Goal: Task Accomplishment & Management: Manage account settings

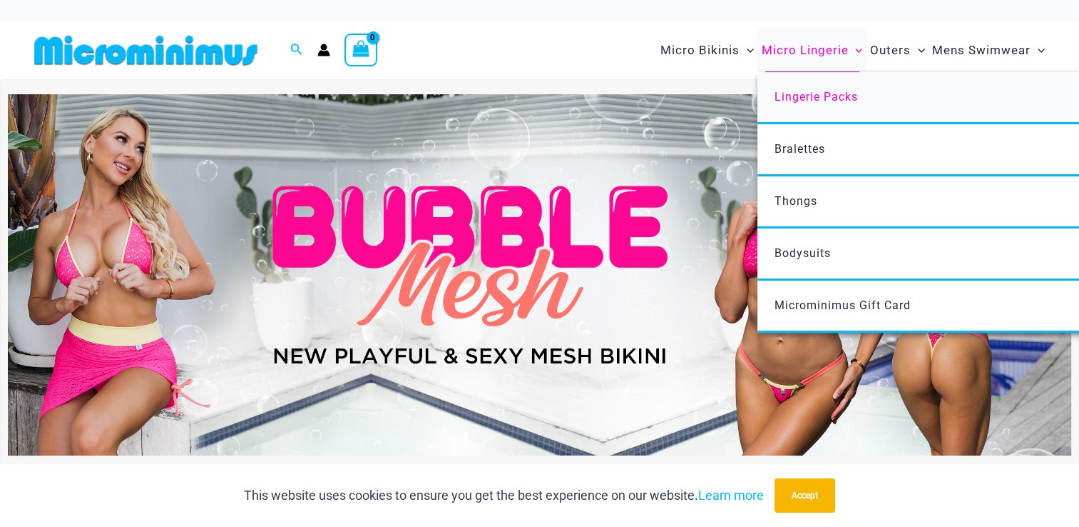
click at [815, 101] on span "Lingerie Packs" at bounding box center [816, 97] width 83 height 14
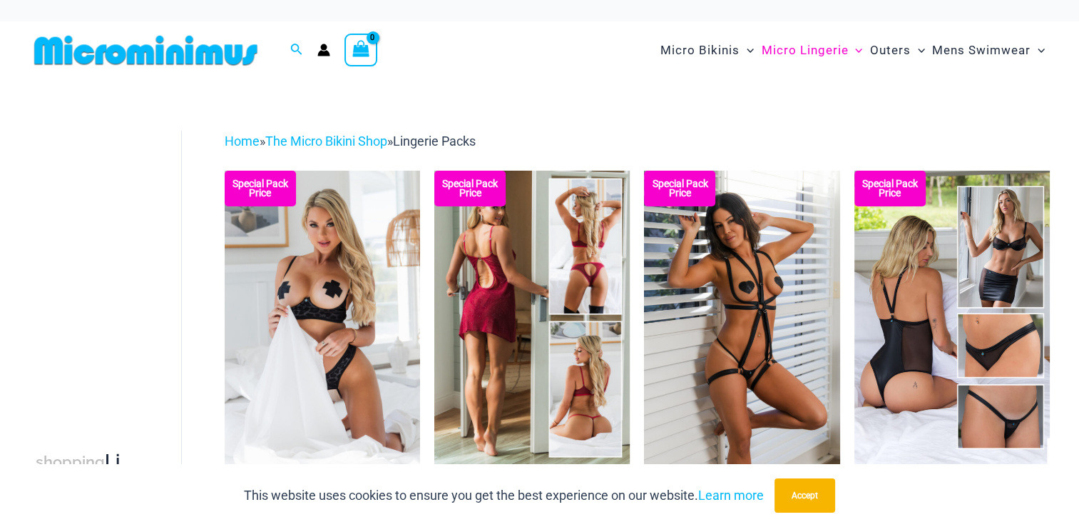
click at [508, 309] on img at bounding box center [531, 317] width 195 height 293
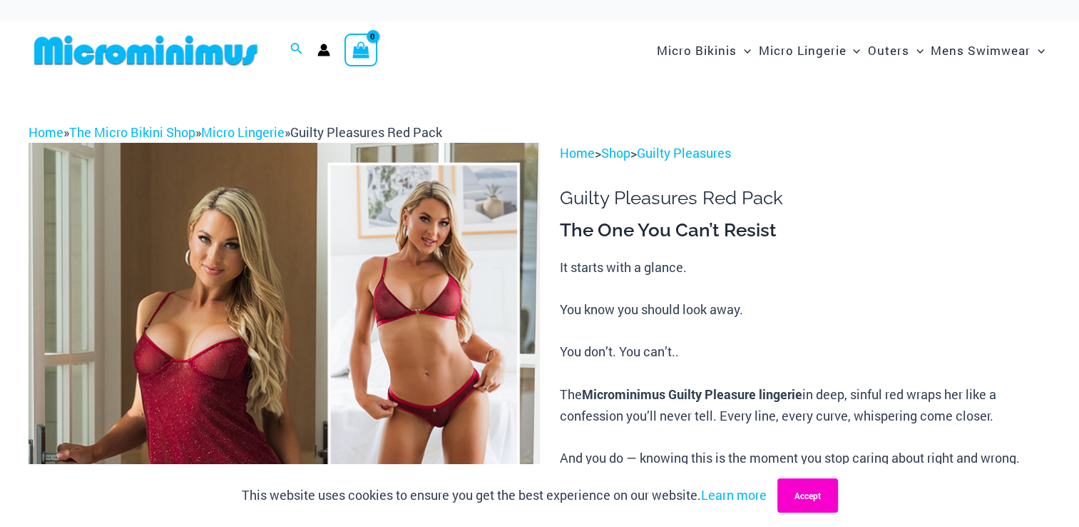
click at [827, 497] on button "Accept" at bounding box center [808, 495] width 61 height 34
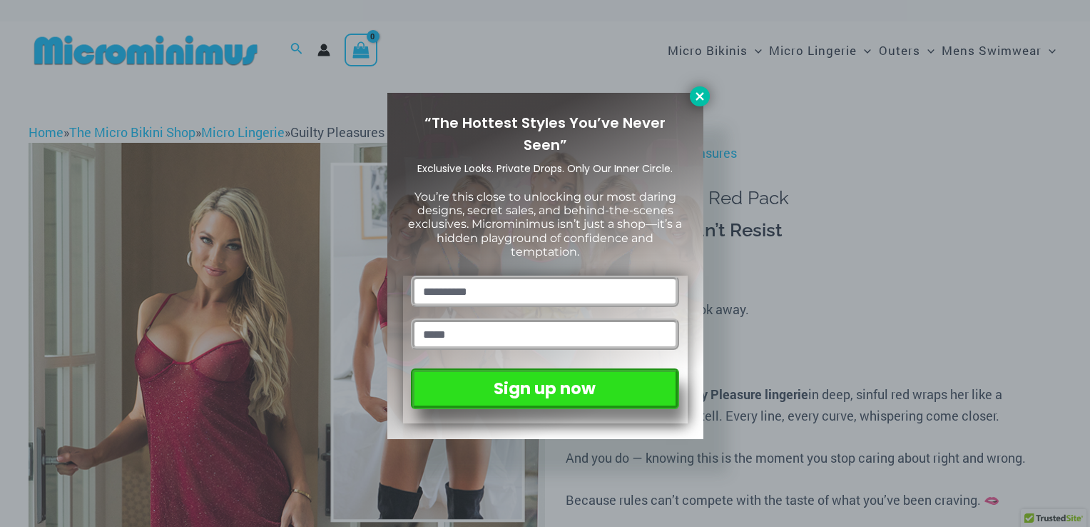
click at [705, 97] on icon at bounding box center [699, 96] width 13 height 13
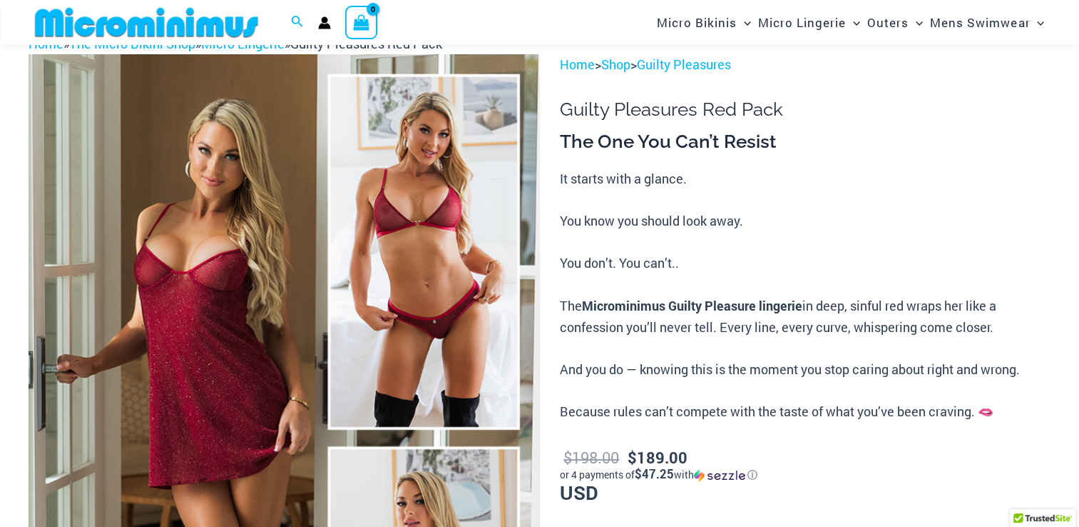
scroll to position [66, 0]
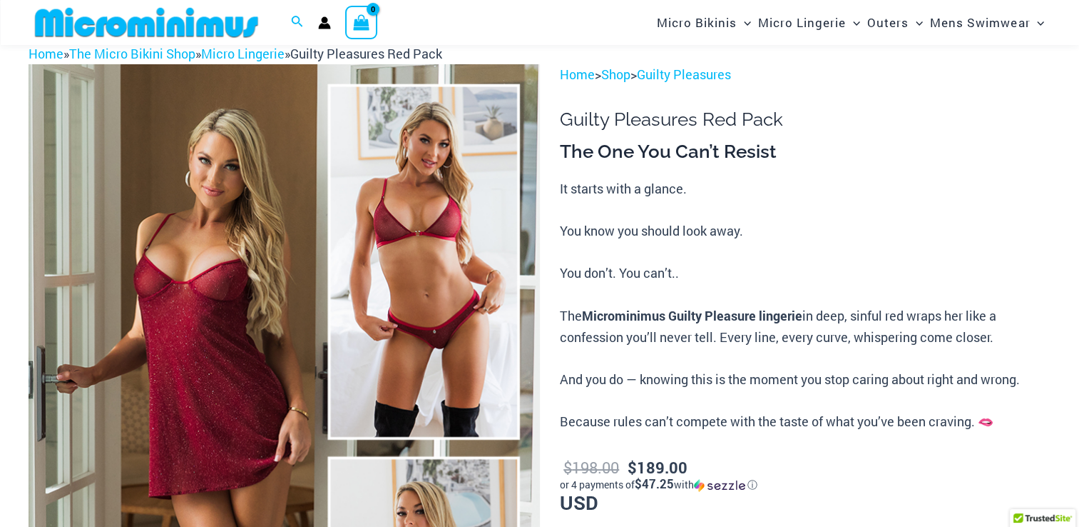
click at [141, 190] on img at bounding box center [285, 447] width 512 height 767
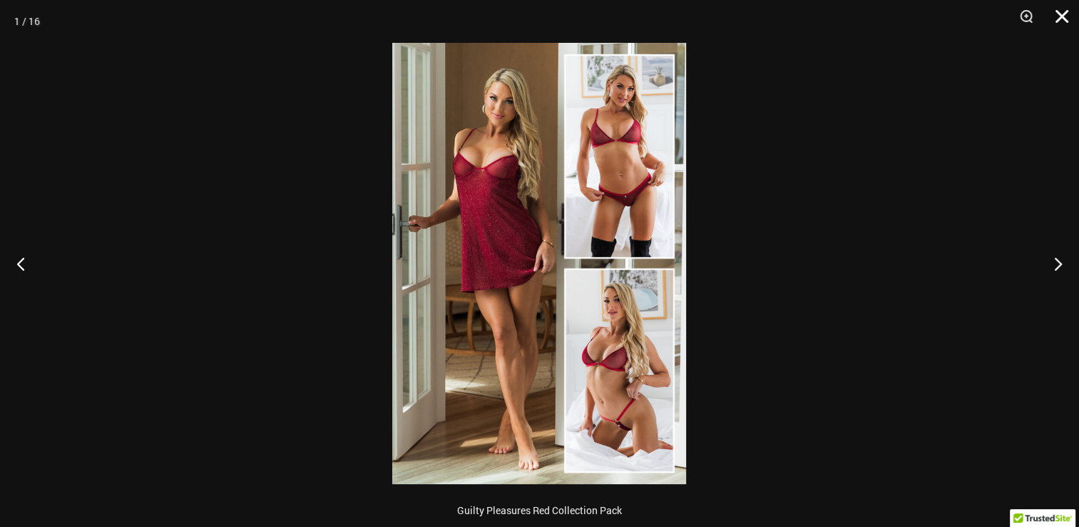
click at [1067, 16] on button "Close" at bounding box center [1057, 21] width 36 height 43
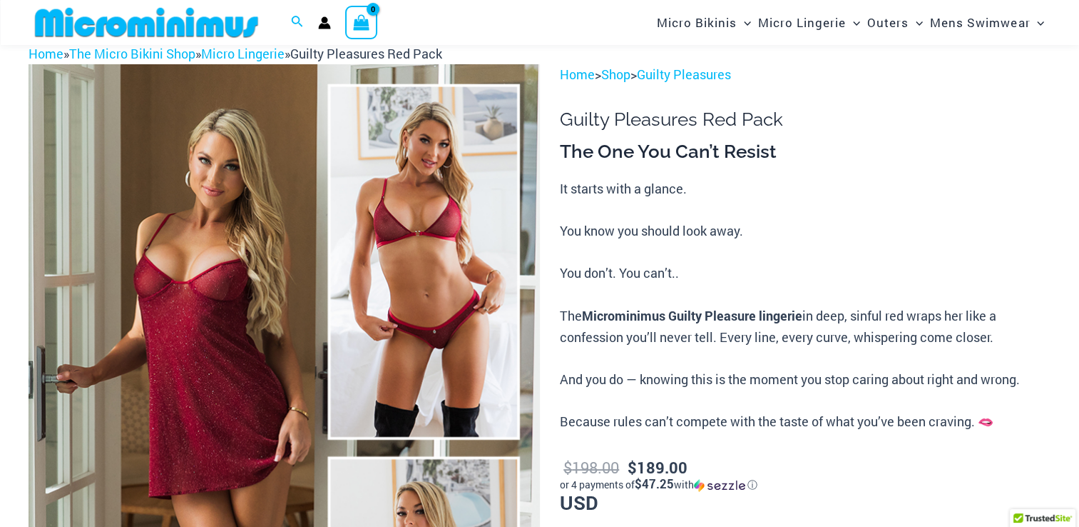
click at [289, 24] on div "Search for: Search Search" at bounding box center [297, 23] width 27 height 19
click at [294, 24] on icon "Search icon link" at bounding box center [296, 22] width 11 height 13
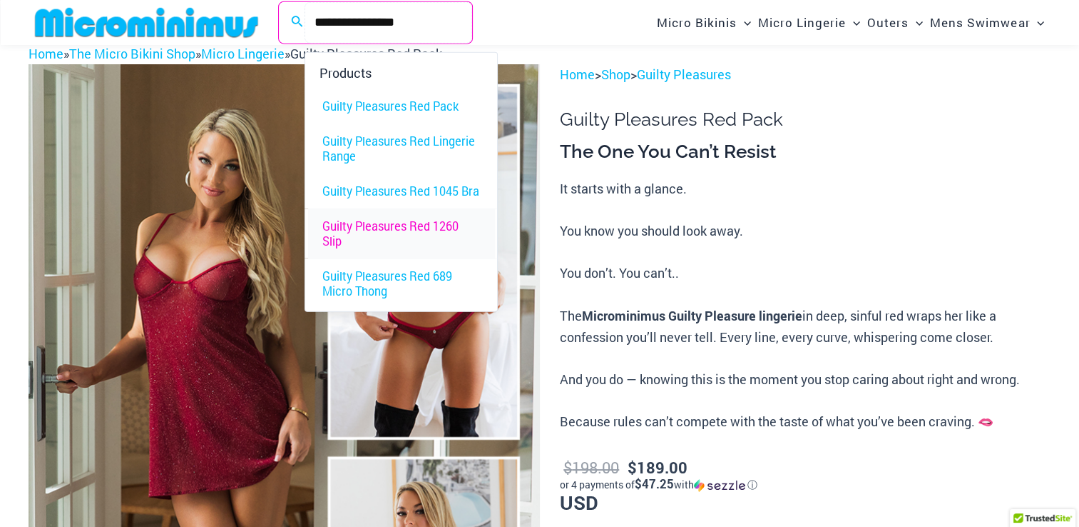
type input "**********"
click at [345, 225] on span "Guilty Pleasures Red 1260 Slip" at bounding box center [401, 233] width 158 height 30
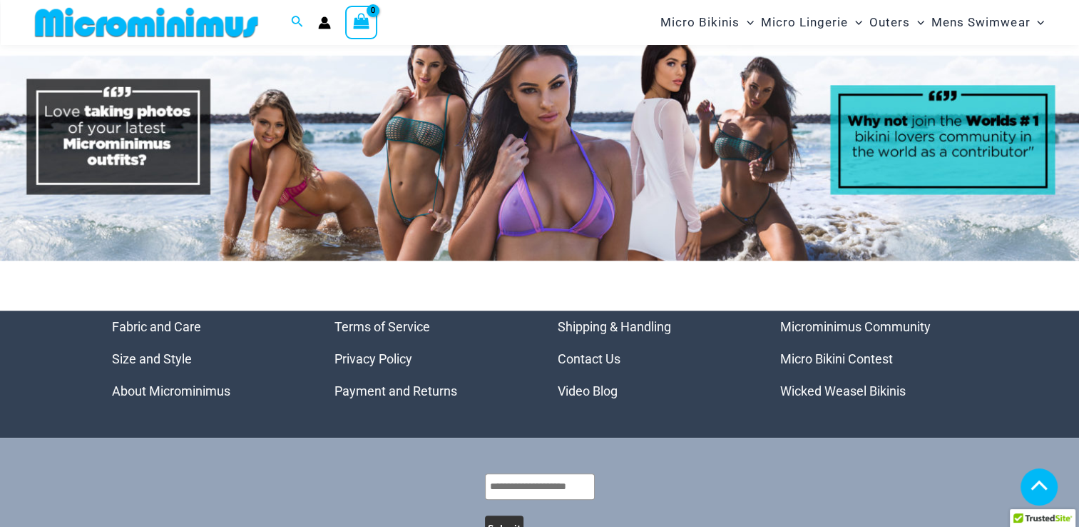
scroll to position [6418, 0]
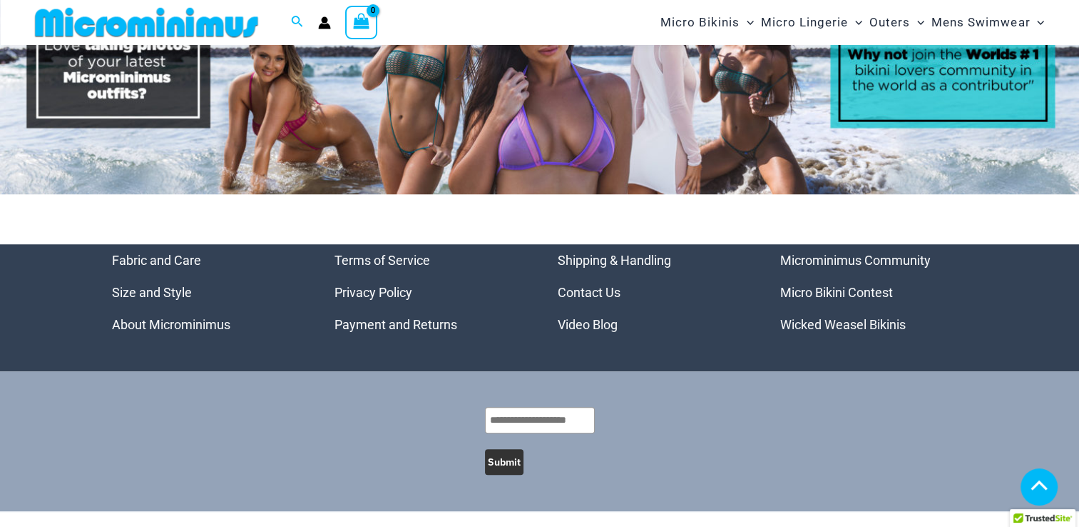
click at [360, 317] on link "Payment and Returns" at bounding box center [396, 324] width 123 height 15
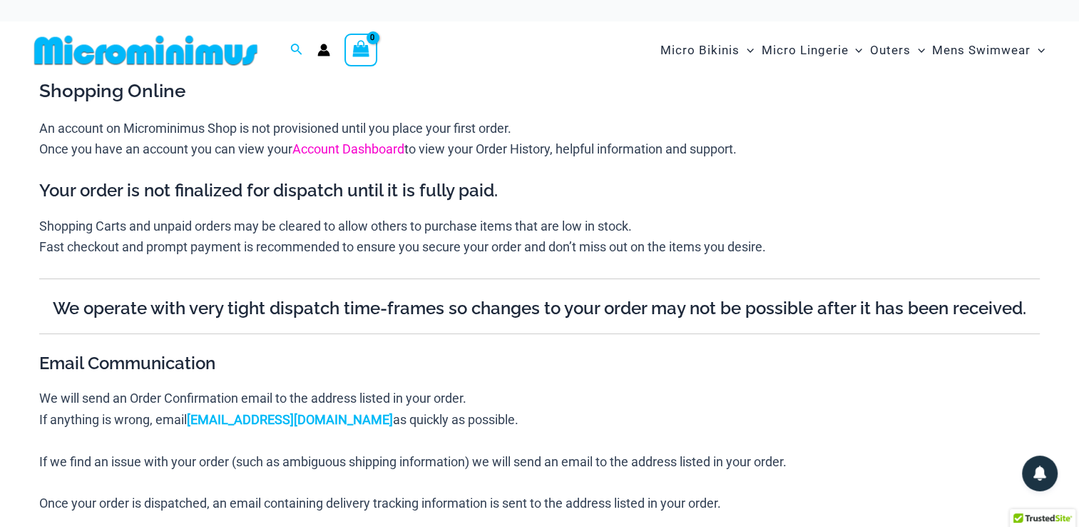
click at [367, 151] on link "Account Dashboard" at bounding box center [349, 148] width 112 height 15
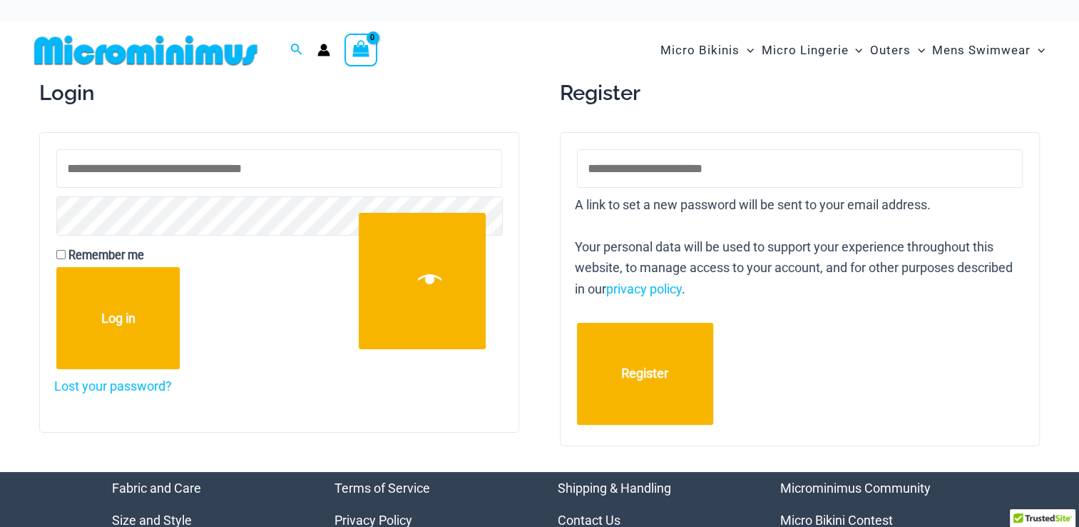
click at [279, 173] on input "Username or email address * Required" at bounding box center [279, 168] width 446 height 39
type input "**********"
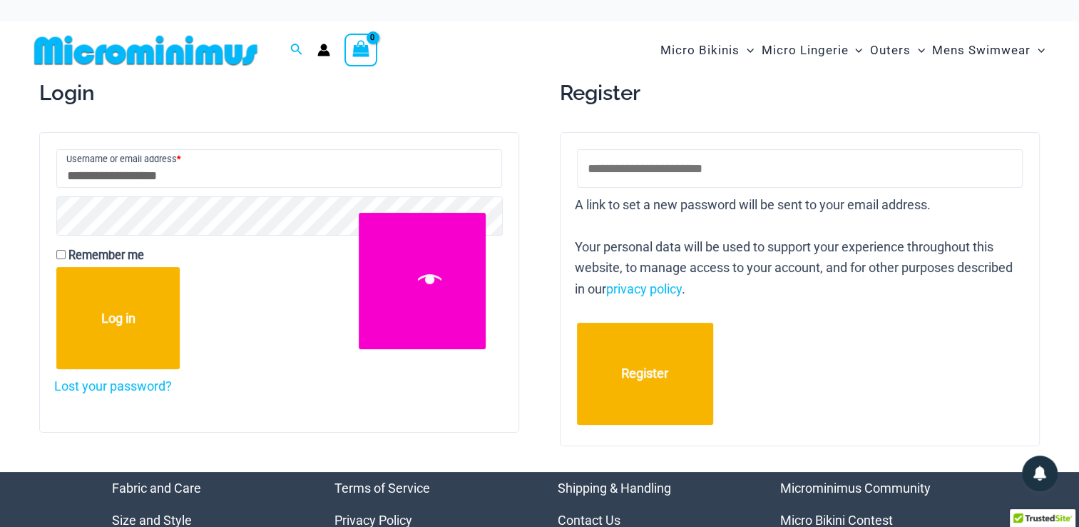
click at [393, 298] on button "Show password" at bounding box center [422, 281] width 127 height 136
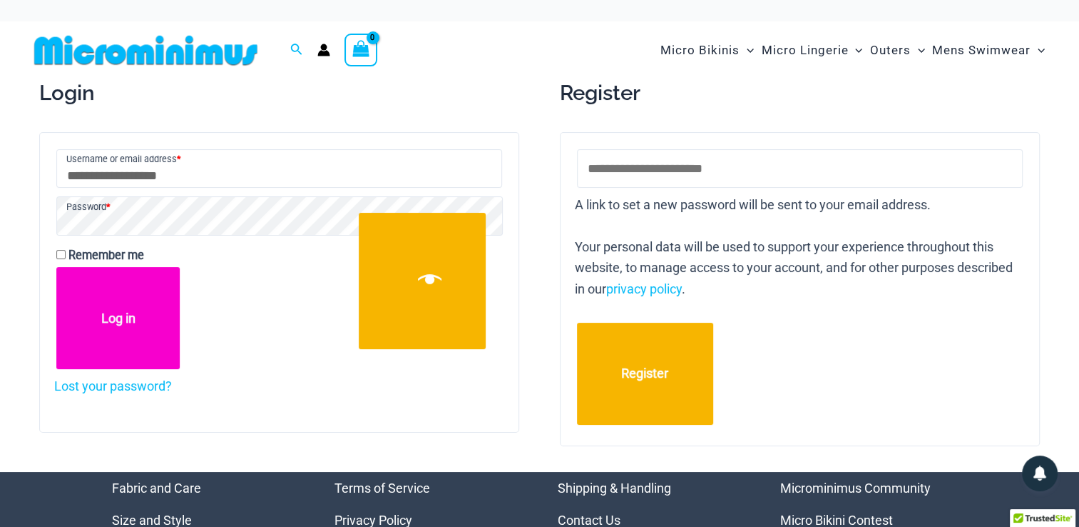
click at [120, 337] on button "Log in" at bounding box center [117, 318] width 123 height 102
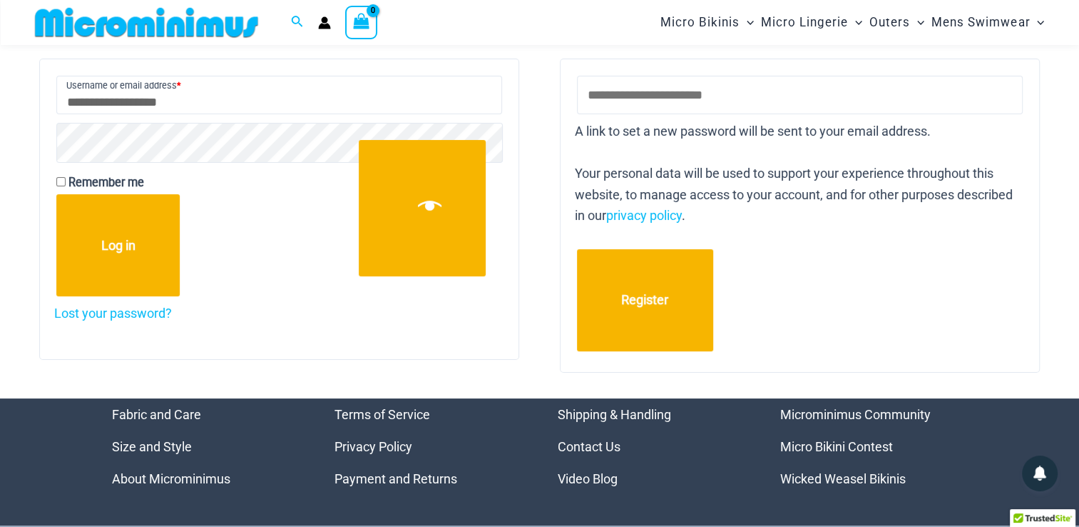
scroll to position [161, 0]
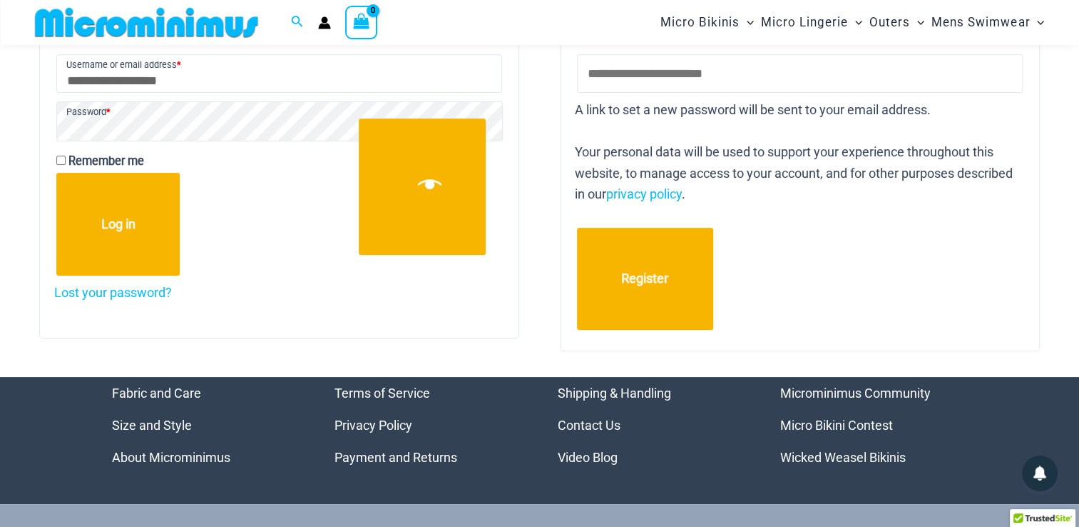
click at [66, 161] on label "Remember me" at bounding box center [279, 161] width 446 height 23
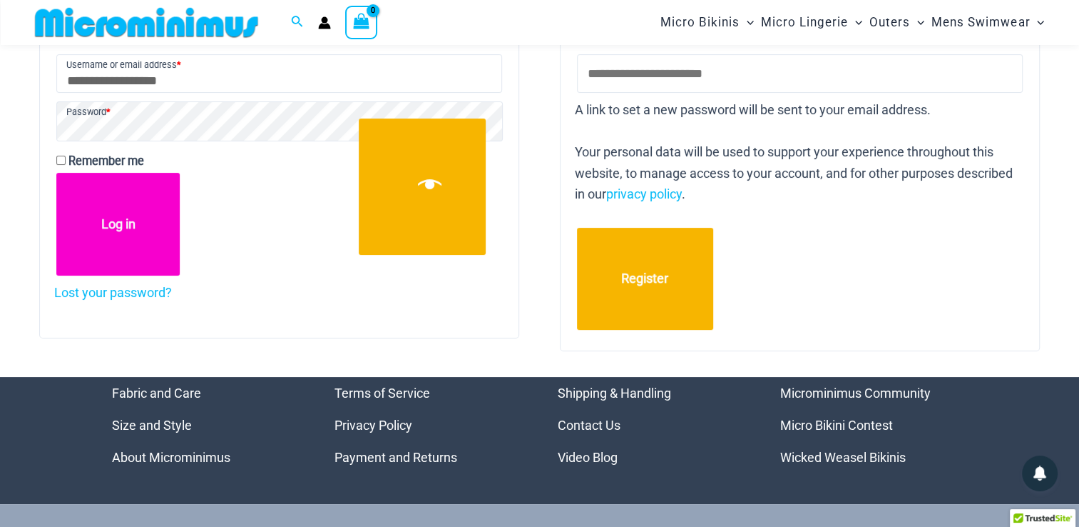
click at [121, 221] on button "Log in" at bounding box center [117, 224] width 123 height 102
